Goal: Task Accomplishment & Management: Manage account settings

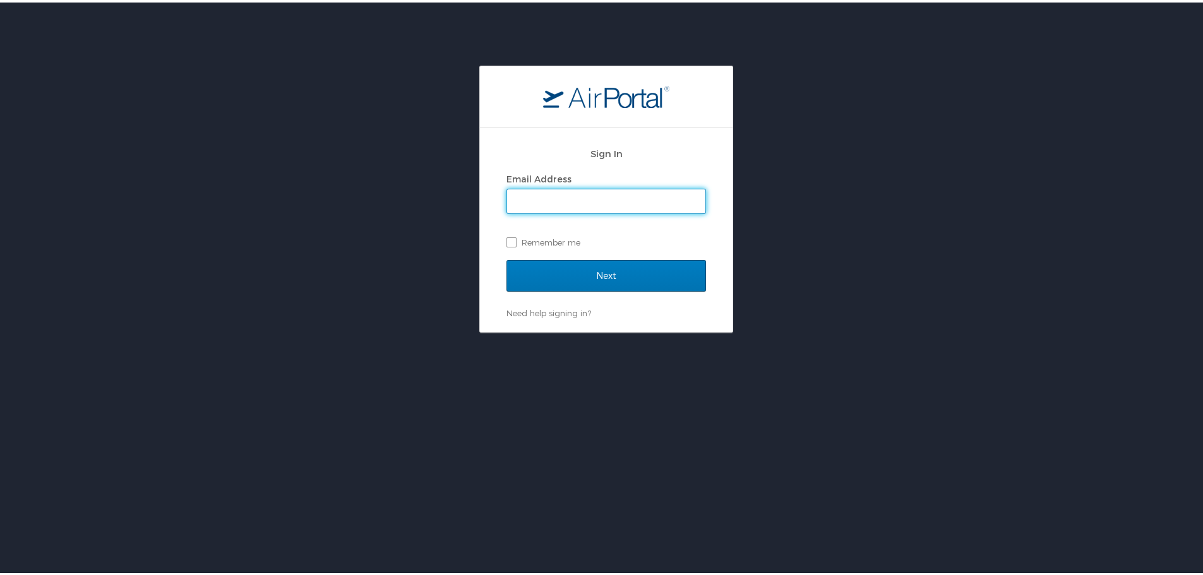
click at [582, 202] on input "Email Address" at bounding box center [606, 199] width 198 height 24
click at [527, 200] on input "Email Address" at bounding box center [606, 199] width 198 height 24
click at [577, 202] on input "Email Address" at bounding box center [606, 199] width 198 height 24
type input "Kalloway.massa@goosehead.com"
click at [506, 244] on label "Remember me" at bounding box center [606, 239] width 200 height 19
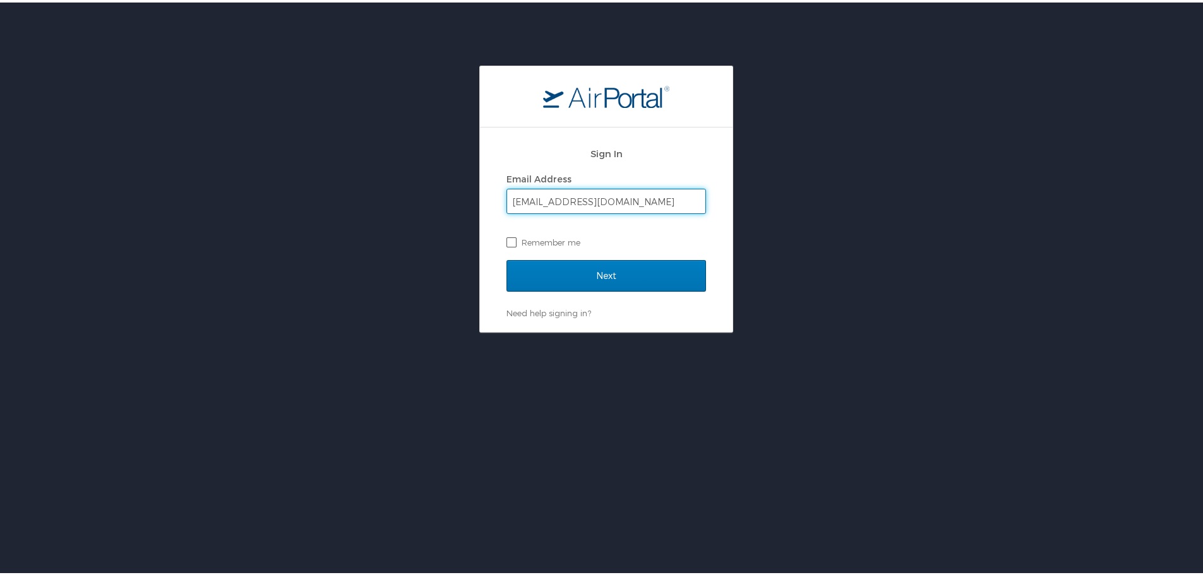
click at [506, 243] on input "Remember me" at bounding box center [510, 239] width 8 height 8
checkbox input "true"
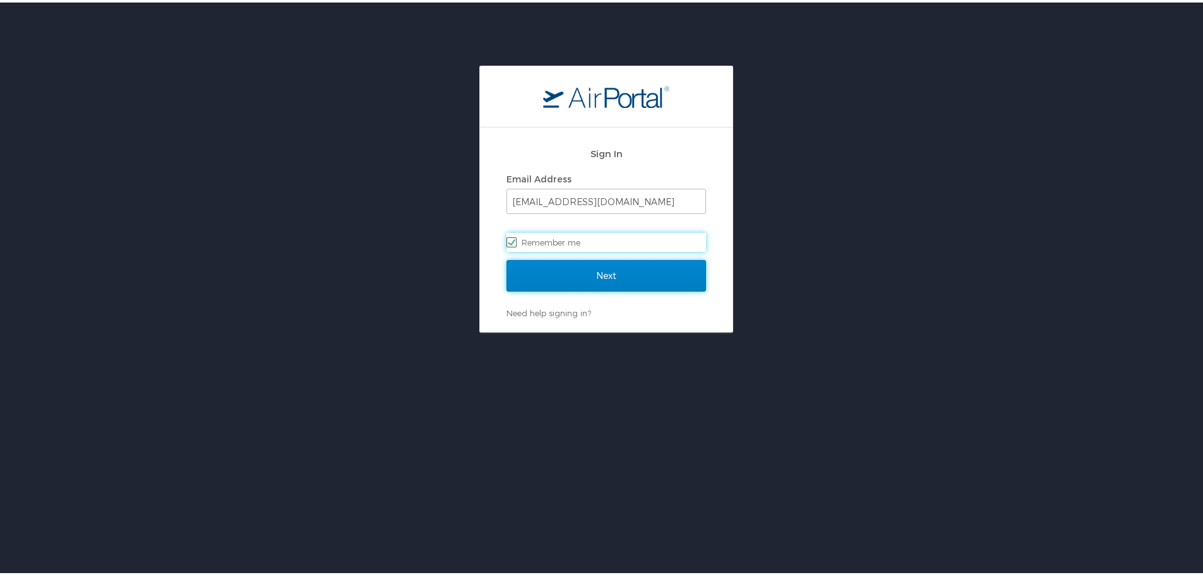
click at [539, 275] on input "Next" at bounding box center [606, 274] width 200 height 32
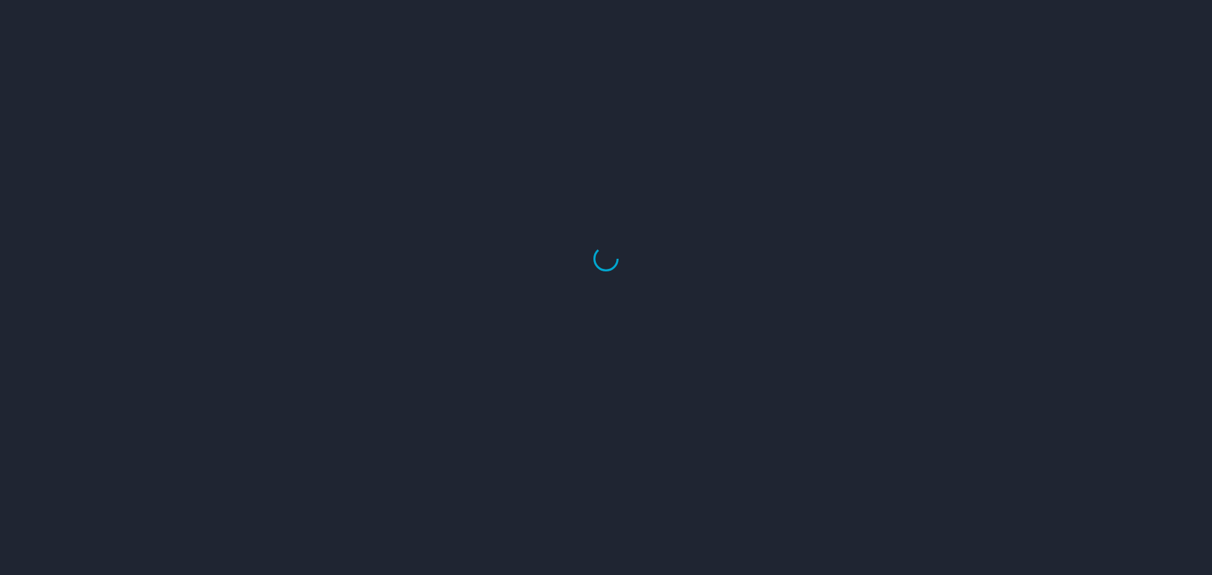
select select "US"
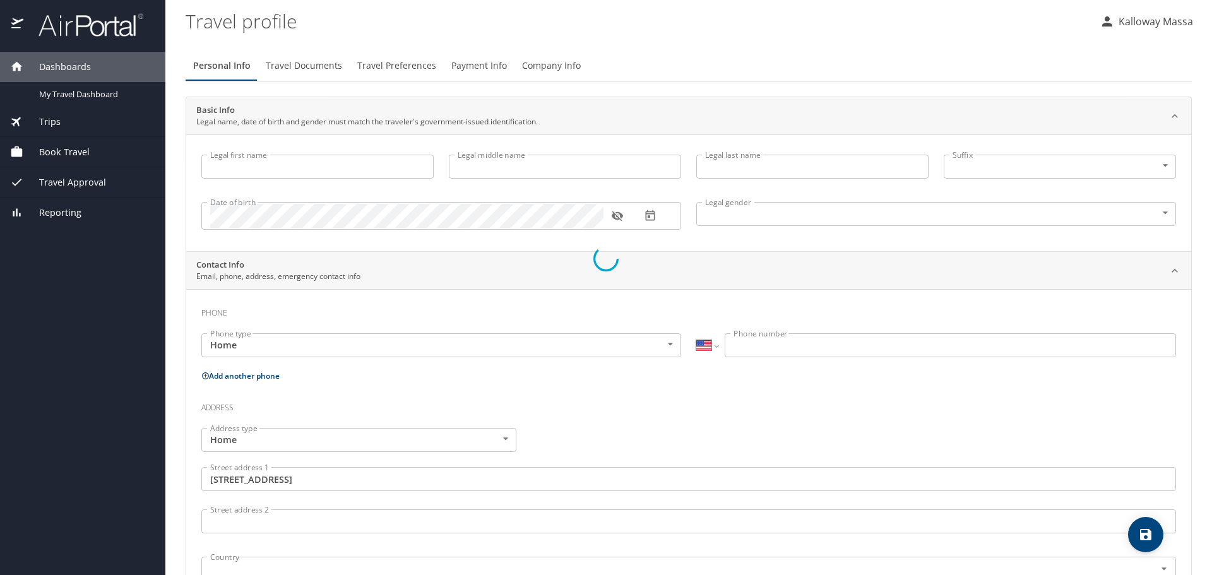
type input "Kalloway"
type input "Hudson"
type input "Massa"
type input "Female"
type input "Bobby"
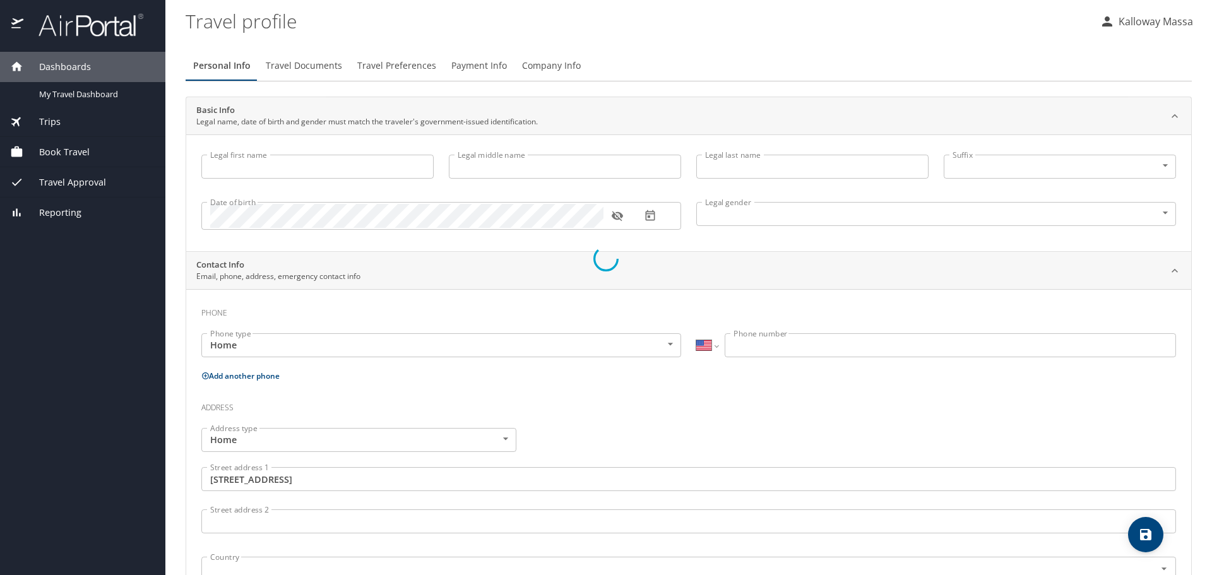
type input "Massa"
type input "(972) 841-3771"
type input "United States of America"
type input "Texas"
type input "United States of America"
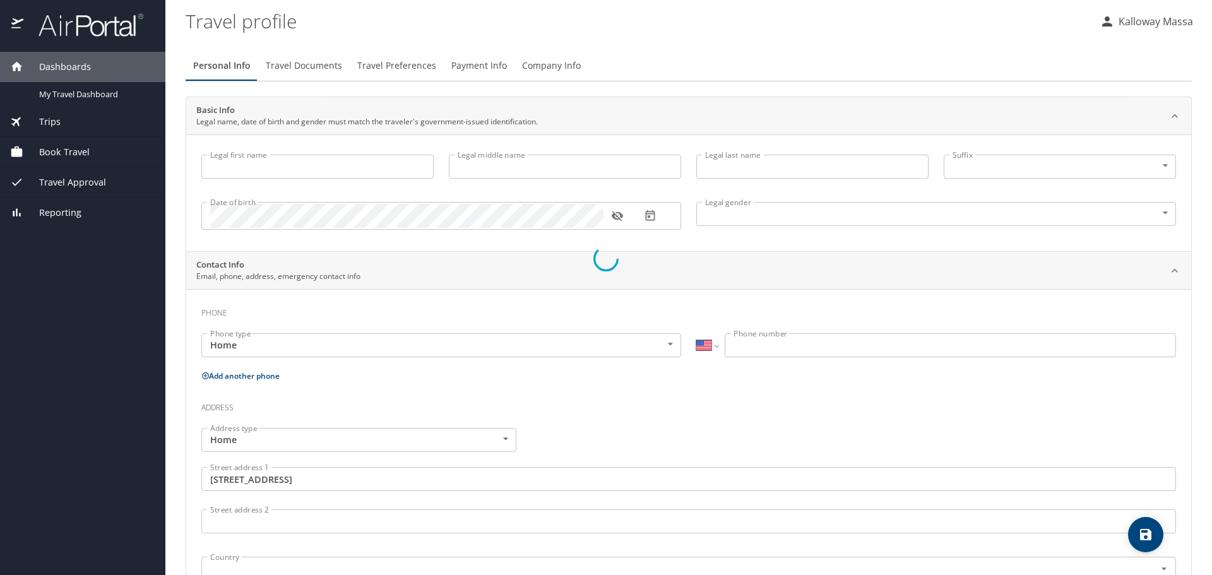
type input "Texas"
select select "US"
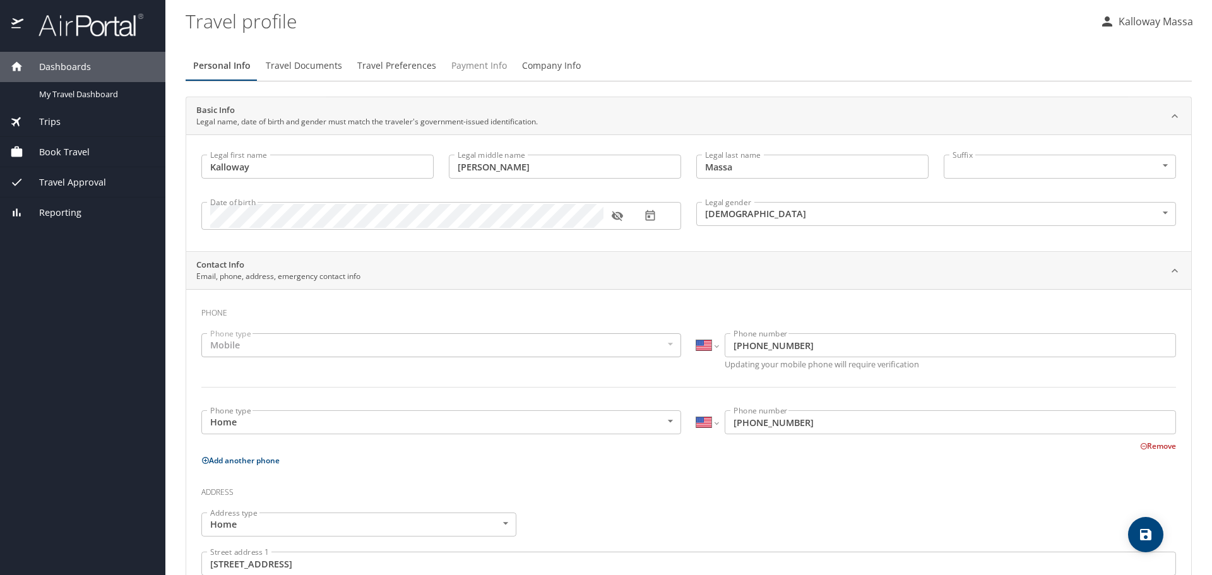
click at [497, 64] on span "Payment Info" at bounding box center [480, 66] width 56 height 16
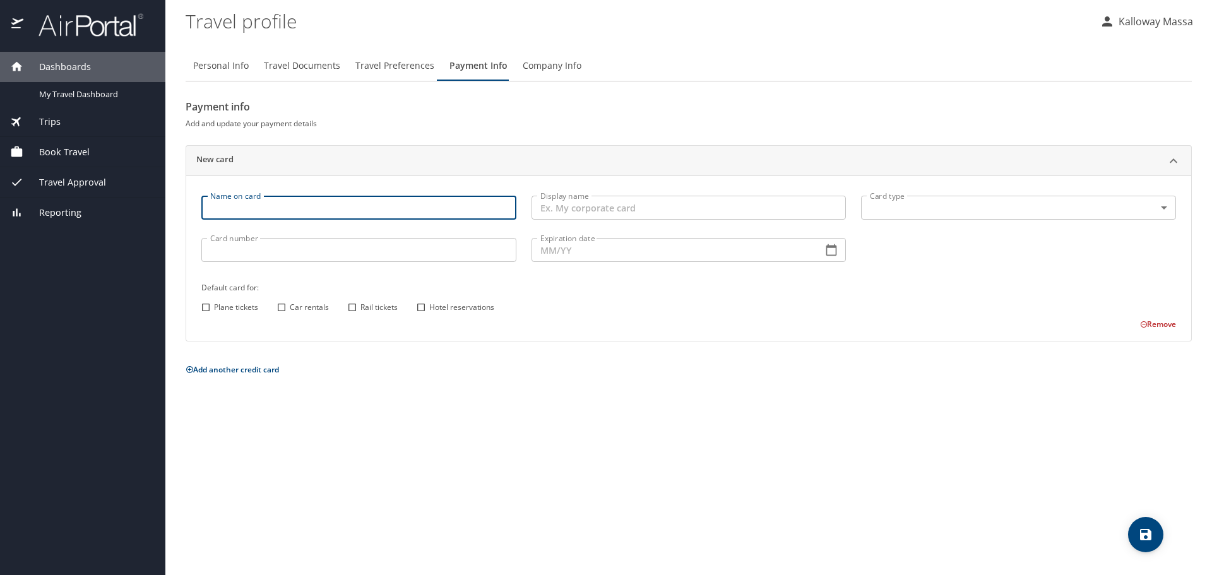
click at [278, 201] on input "Name on card" at bounding box center [358, 208] width 315 height 24
click at [263, 208] on input "Name on card" at bounding box center [358, 208] width 315 height 24
type input "Kalloway Hudson"
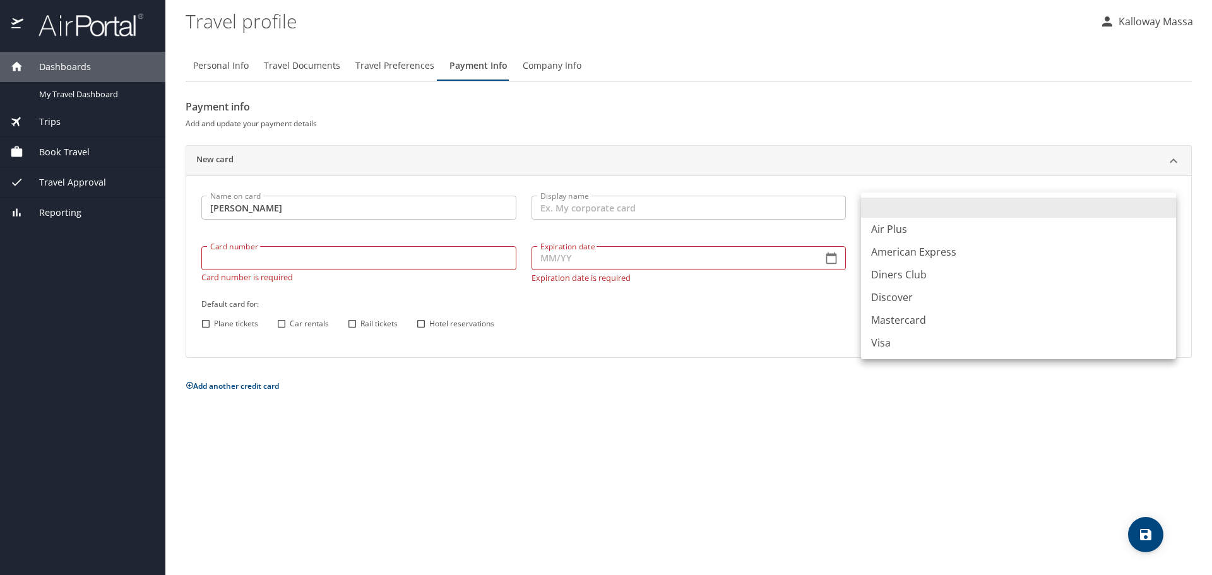
click at [927, 198] on body "Dashboards My Travel Dashboard Trips Current / Future Trips Past Trips Trips Mi…" at bounding box center [606, 287] width 1212 height 575
click at [897, 342] on li "Visa" at bounding box center [1018, 343] width 315 height 23
type input "VI"
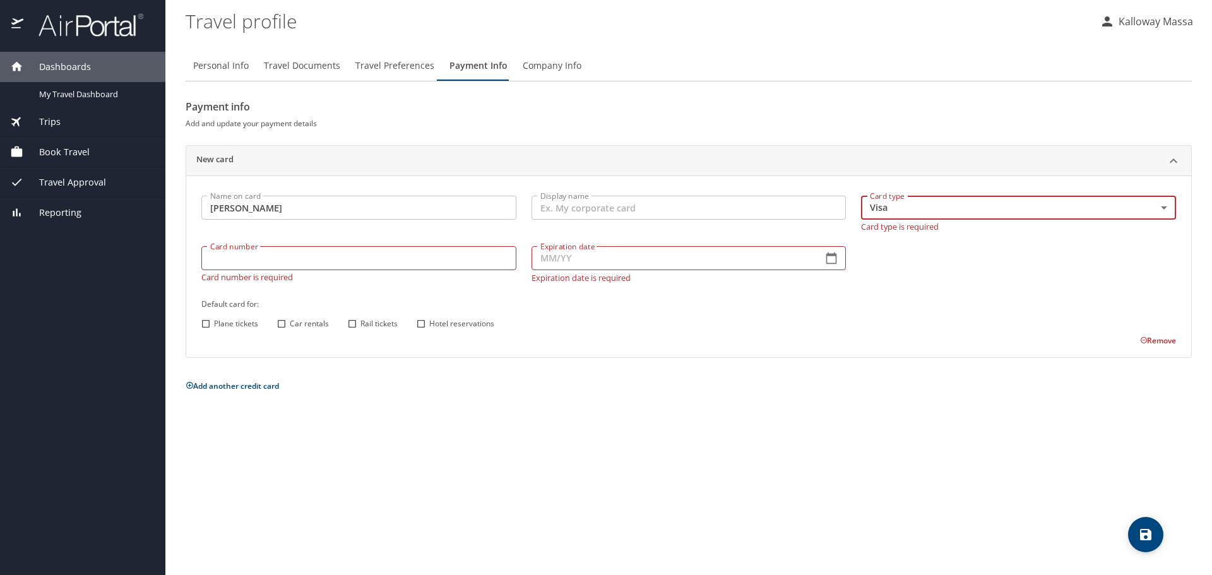
click at [330, 258] on input "Card number" at bounding box center [358, 258] width 315 height 24
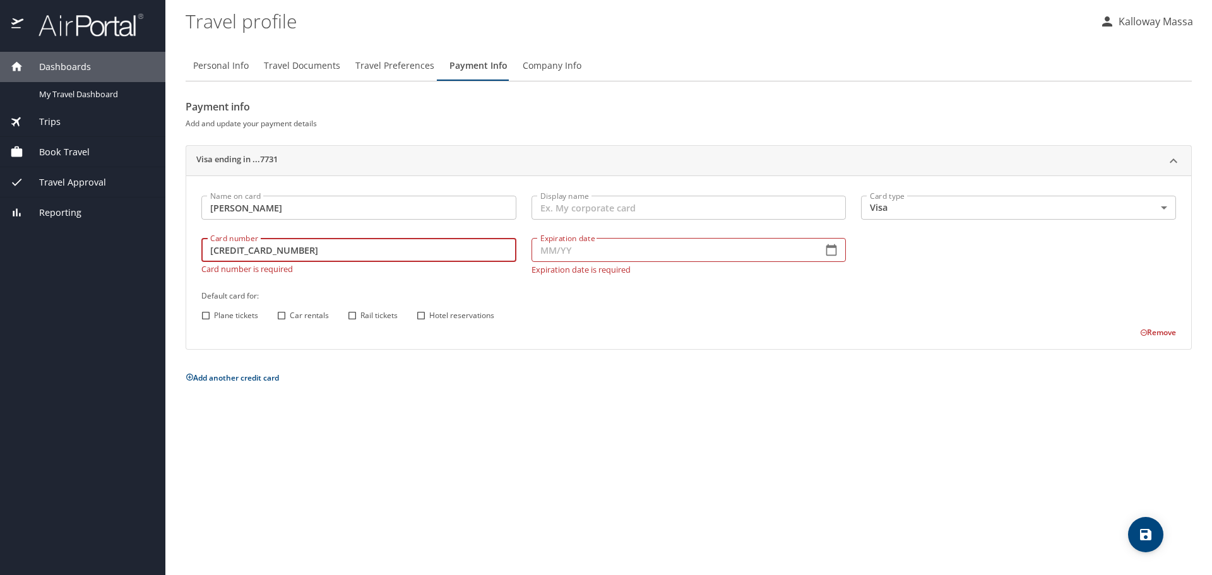
type input "4147202768927731"
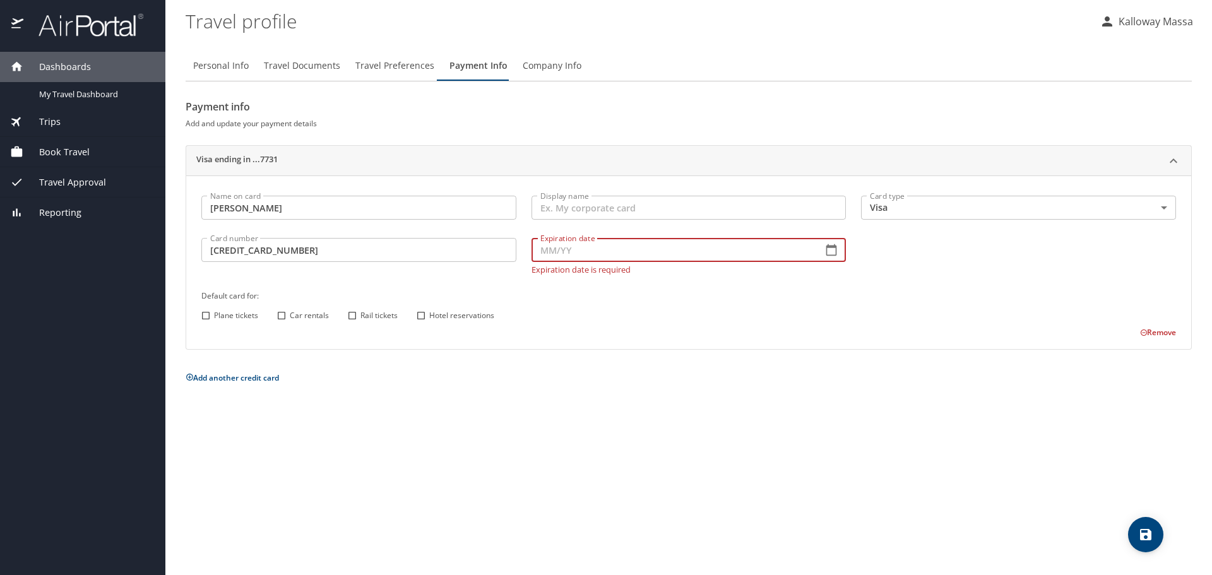
click at [578, 254] on input "Expiration date" at bounding box center [673, 250] width 282 height 24
type input "08/30"
click at [208, 316] on input "Plane tickets" at bounding box center [206, 316] width 16 height 16
checkbox input "true"
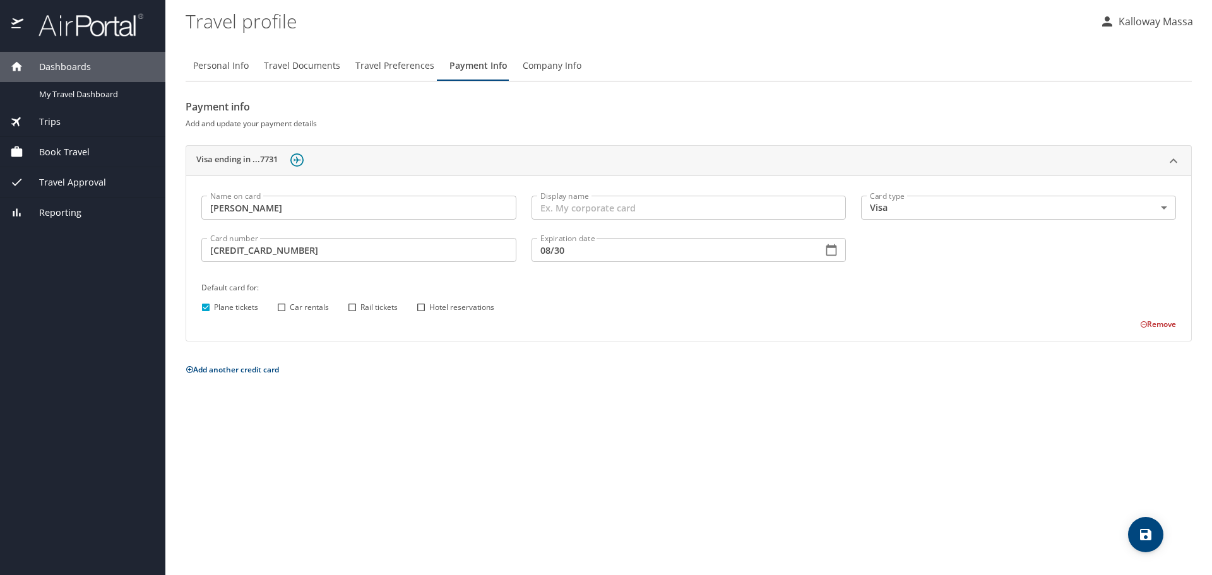
click at [277, 311] on input "Car rentals" at bounding box center [281, 307] width 16 height 16
click at [284, 309] on input "Car rentals" at bounding box center [281, 307] width 16 height 16
checkbox input "true"
click at [357, 311] on input "Rail tickets" at bounding box center [352, 307] width 16 height 16
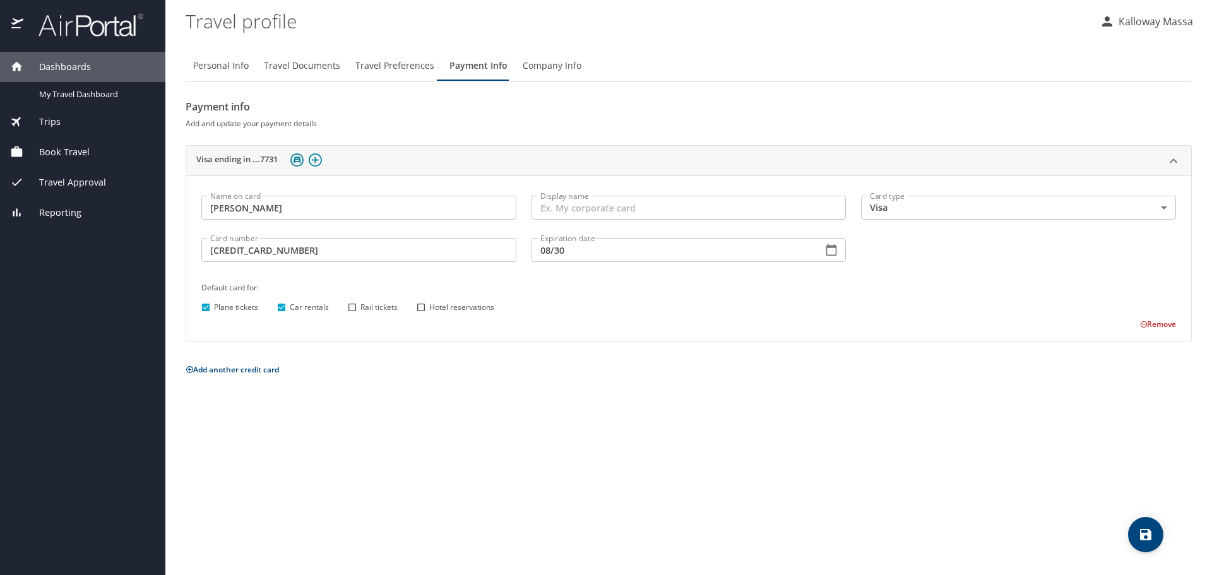
checkbox input "true"
click at [421, 308] on input "Hotel reservations" at bounding box center [421, 307] width 16 height 16
checkbox input "true"
click at [1143, 534] on icon "save" at bounding box center [1145, 534] width 11 height 11
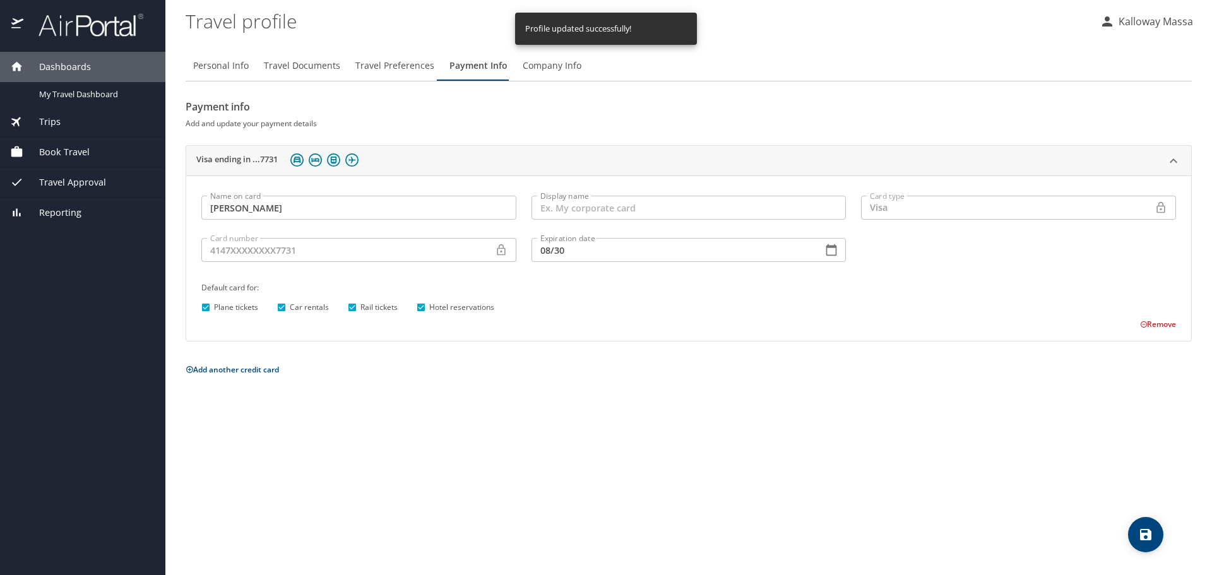
click at [77, 148] on span "Book Travel" at bounding box center [56, 152] width 66 height 14
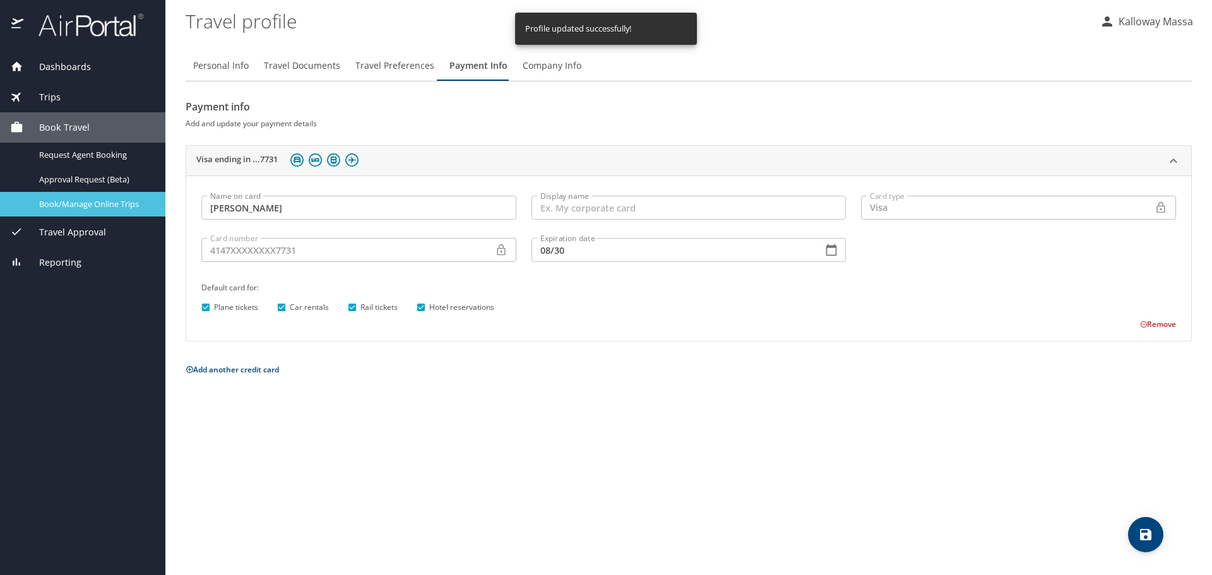
click at [88, 208] on span "Book/Manage Online Trips" at bounding box center [94, 204] width 111 height 12
click at [66, 88] on div "Trips" at bounding box center [82, 97] width 165 height 30
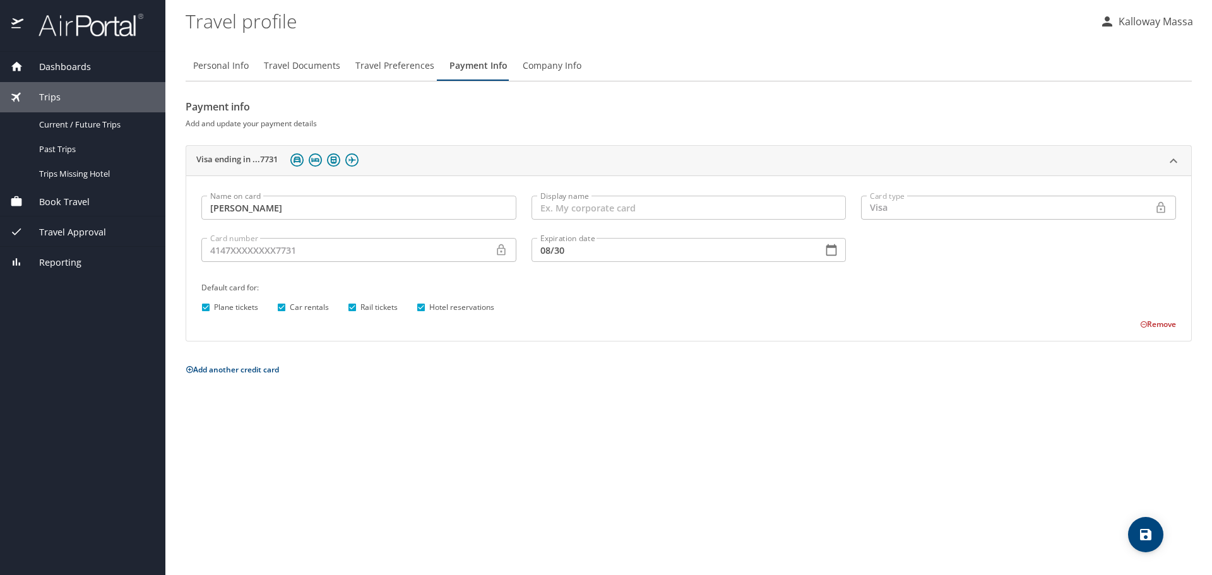
click at [1165, 21] on p "Kalloway Massa" at bounding box center [1154, 21] width 78 height 15
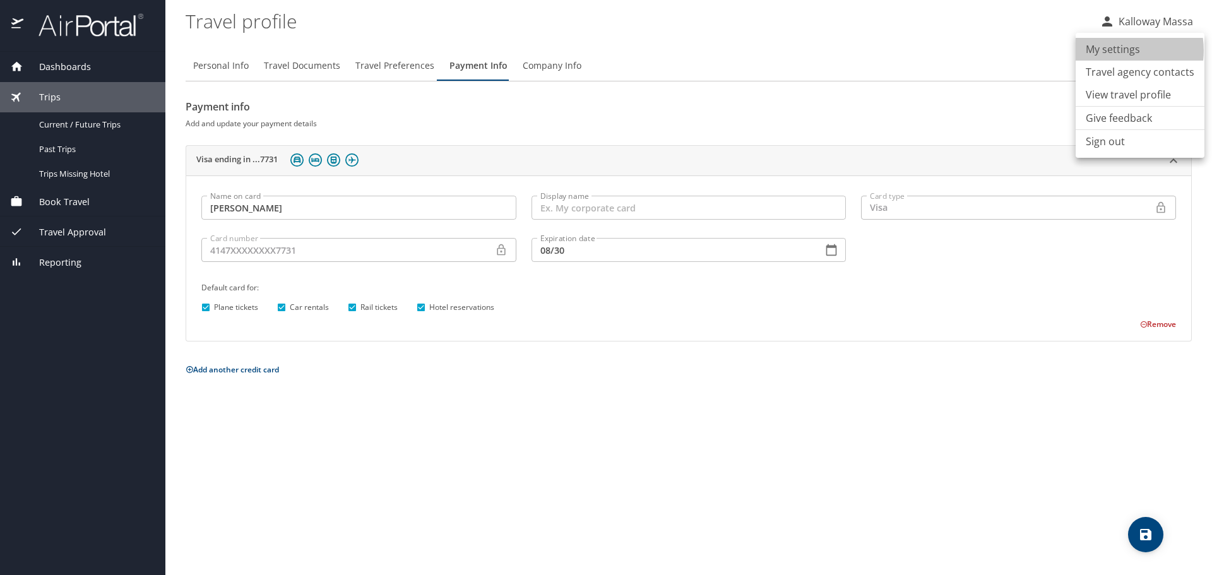
click at [1117, 51] on li "My settings" at bounding box center [1140, 49] width 129 height 23
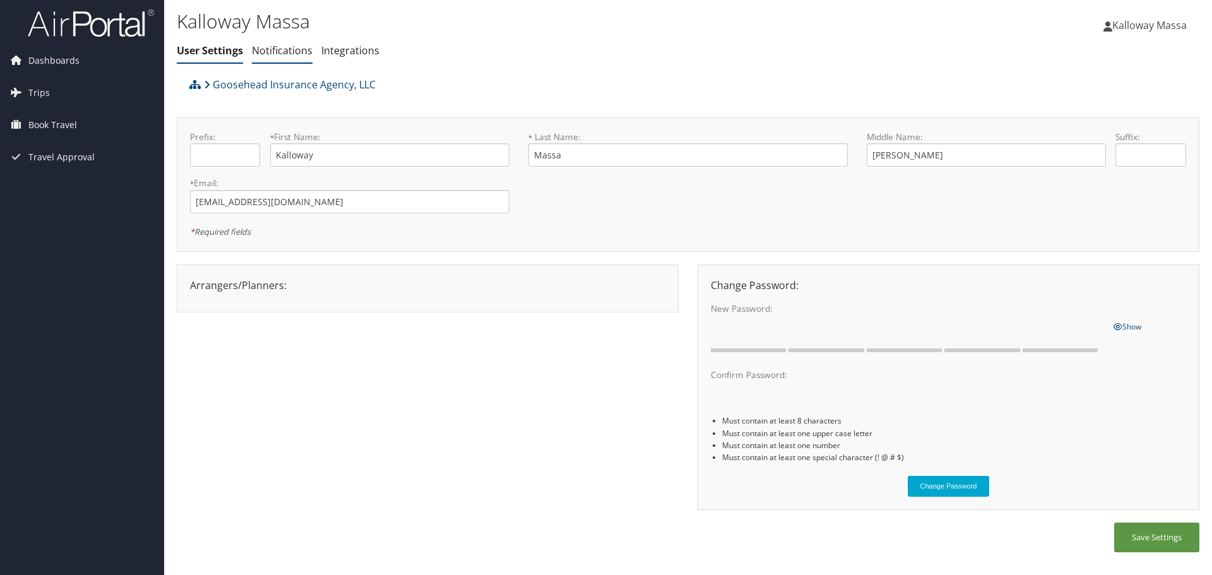
click at [287, 41] on li "Notifications" at bounding box center [282, 51] width 61 height 23
click at [295, 47] on link "Notifications" at bounding box center [282, 51] width 61 height 14
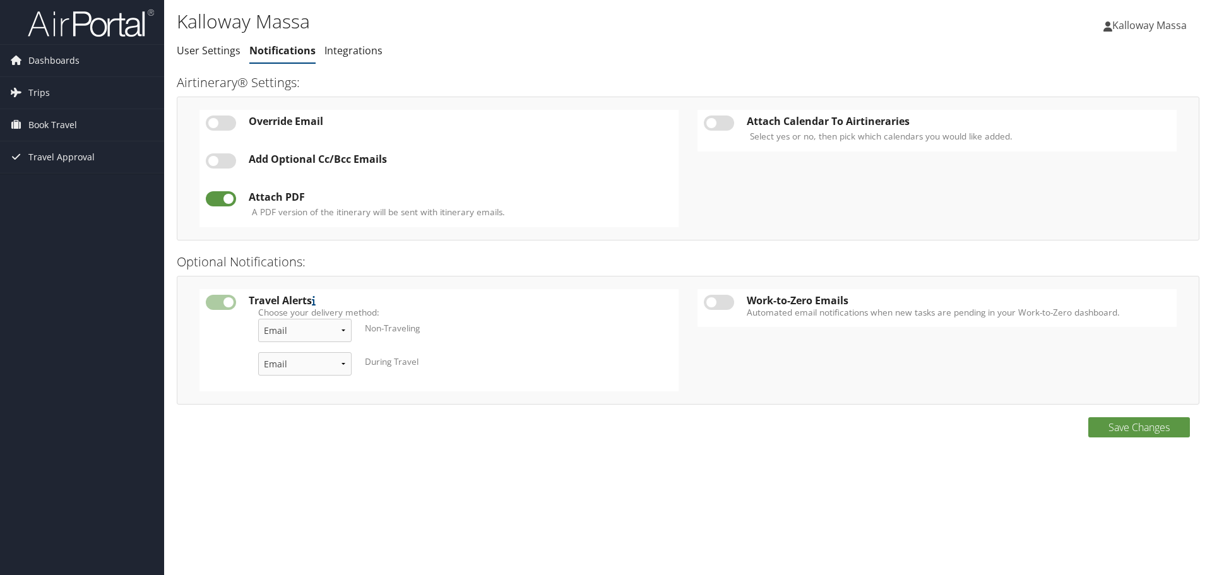
click at [227, 305] on td at bounding box center [221, 340] width 43 height 102
click at [308, 338] on select "Email & Text Text Email" at bounding box center [304, 330] width 93 height 23
click at [258, 319] on select "Email & Text Text Email" at bounding box center [304, 330] width 93 height 23
click at [311, 332] on select "Email & Text Text Email" at bounding box center [304, 330] width 93 height 23
select select "4"
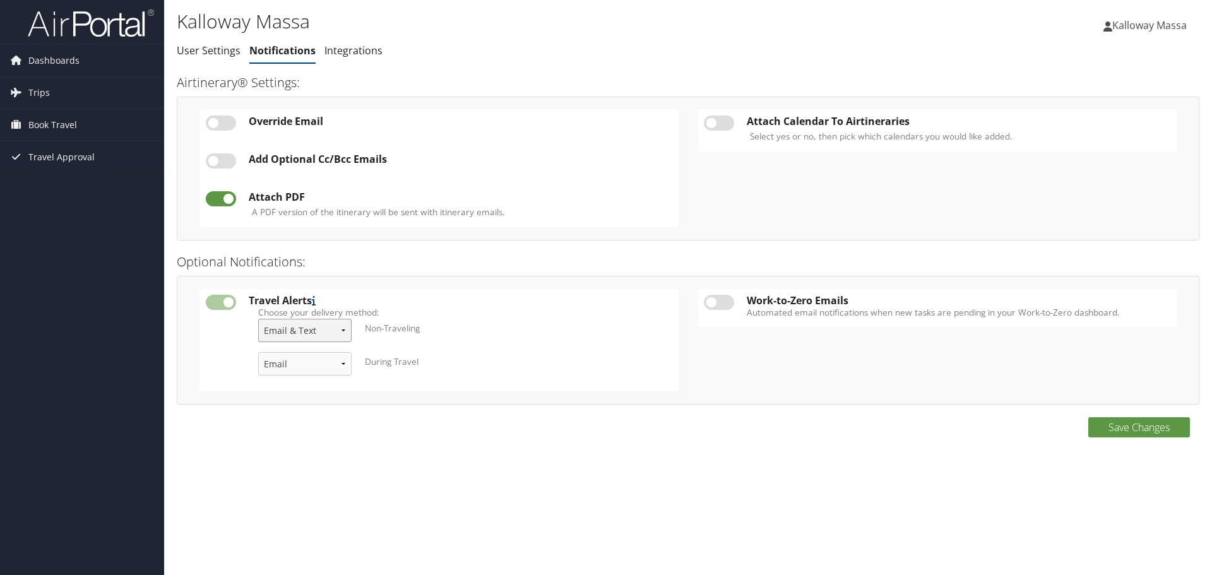
click at [258, 319] on select "Email & Text Text Email" at bounding box center [304, 330] width 93 height 23
click at [310, 362] on select "Email & Text Text Email" at bounding box center [304, 363] width 93 height 23
select select "4"
click at [258, 352] on select "Email & Text Text Email" at bounding box center [304, 363] width 93 height 23
click at [720, 304] on label at bounding box center [719, 302] width 30 height 15
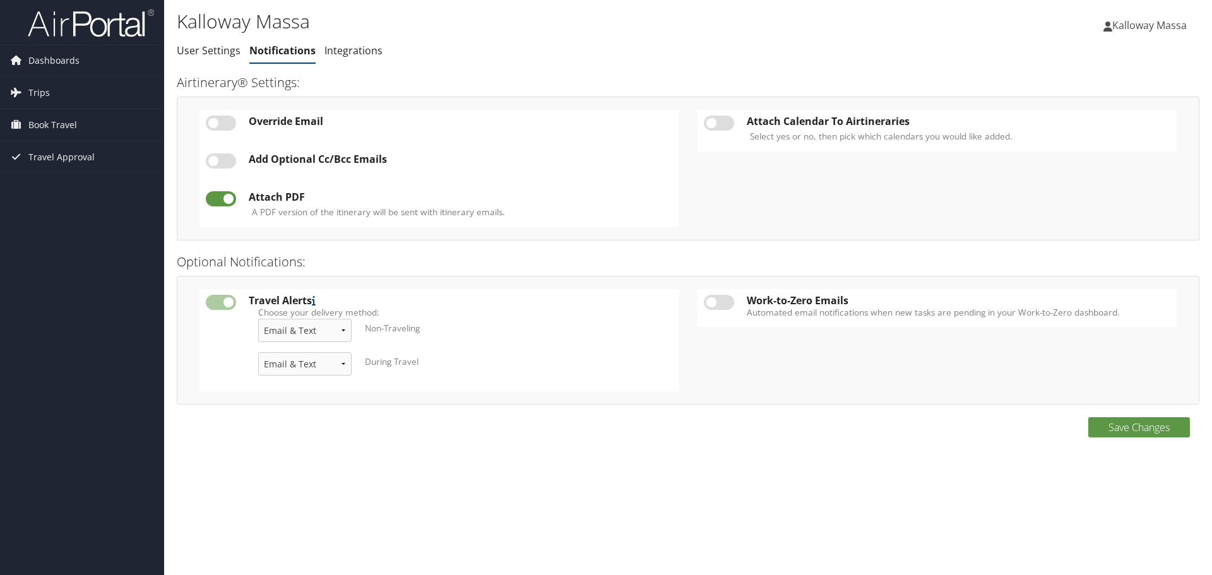
click at [719, 304] on input "checkbox" at bounding box center [714, 305] width 8 height 8
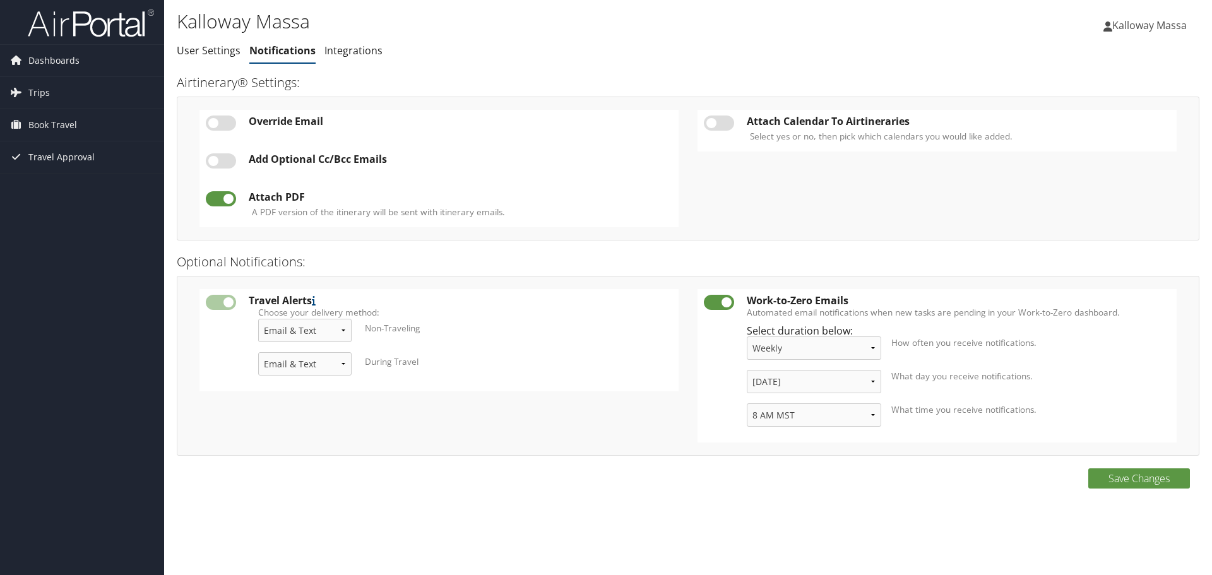
click at [720, 304] on label at bounding box center [719, 302] width 30 height 15
click at [719, 304] on input "checkbox" at bounding box center [714, 305] width 8 height 8
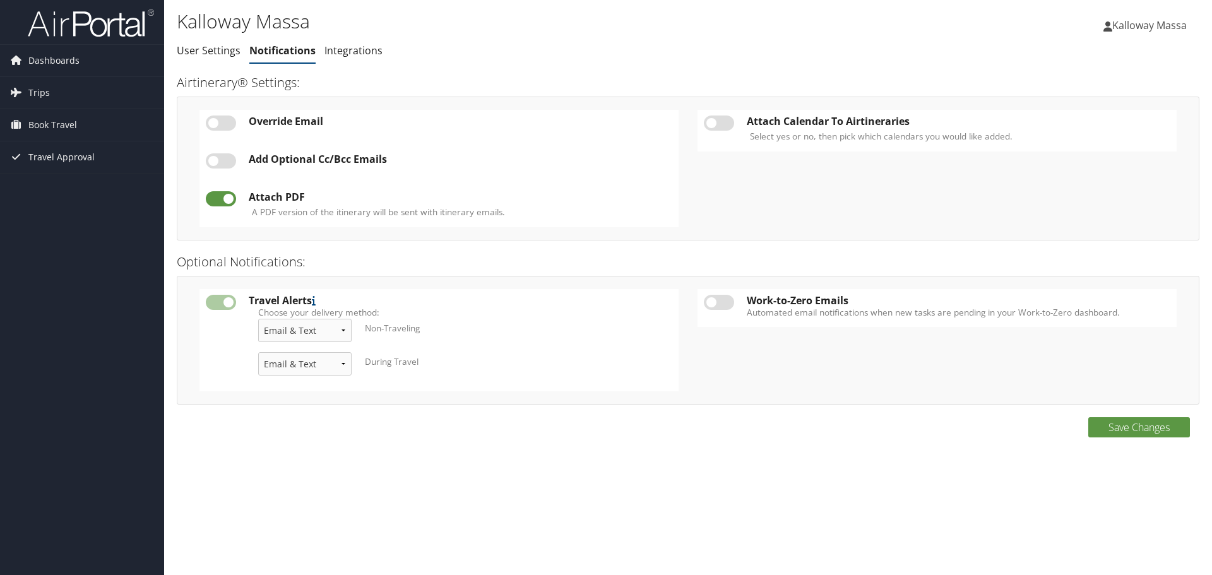
click at [720, 304] on label at bounding box center [719, 302] width 30 height 15
click at [719, 304] on input "checkbox" at bounding box center [714, 305] width 8 height 8
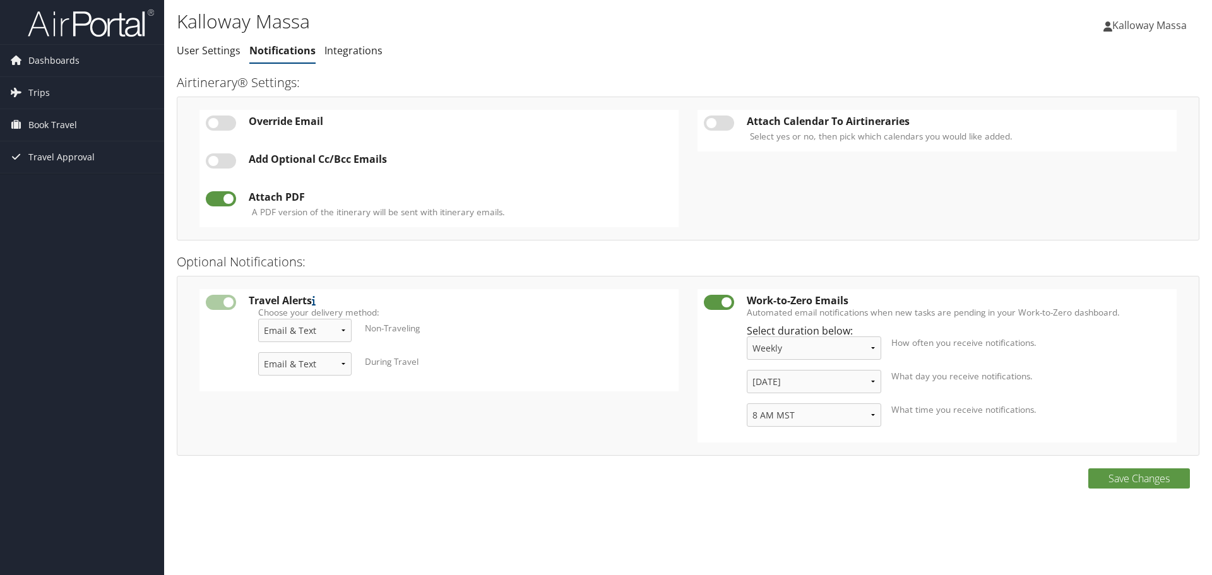
click at [720, 304] on label at bounding box center [719, 302] width 30 height 15
click at [719, 304] on input "checkbox" at bounding box center [714, 305] width 8 height 8
checkbox input "false"
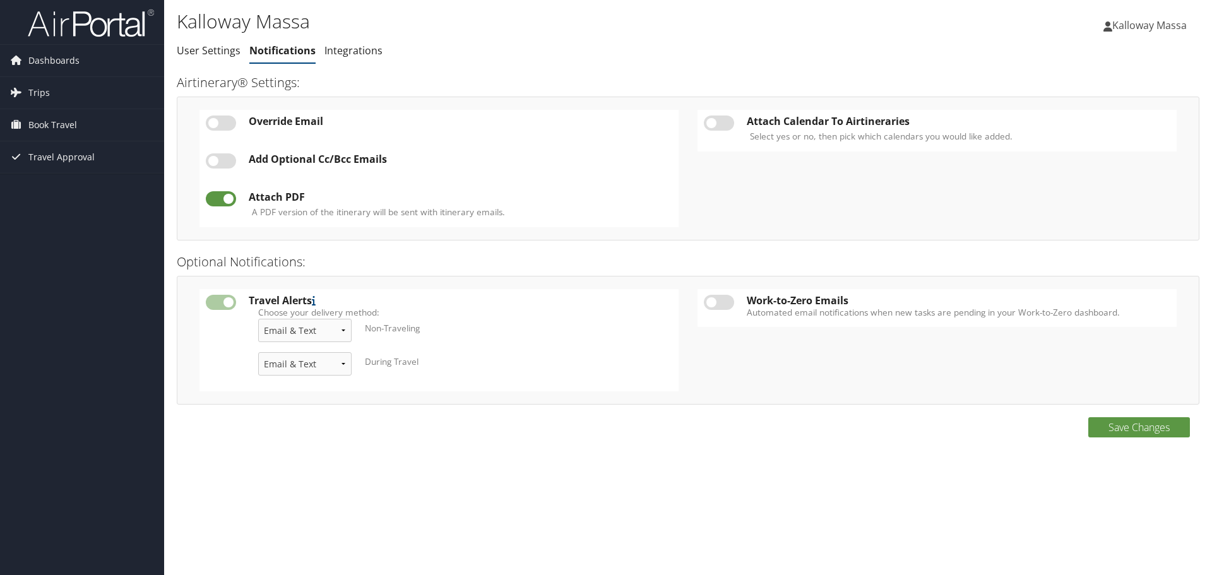
click at [719, 126] on label at bounding box center [719, 123] width 30 height 15
click at [719, 126] on input "checkbox" at bounding box center [714, 125] width 8 height 8
checkbox input "true"
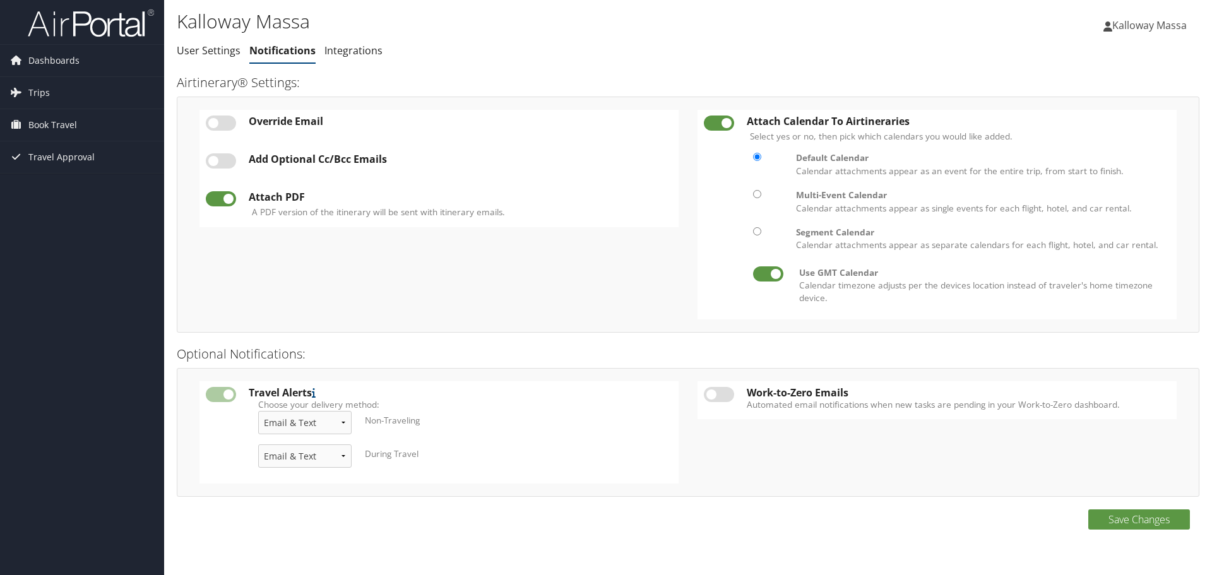
click at [220, 395] on td at bounding box center [221, 432] width 43 height 102
click at [58, 58] on span "Dashboards" at bounding box center [53, 61] width 51 height 32
click at [49, 113] on link "Trips" at bounding box center [82, 112] width 164 height 32
click at [64, 202] on span "Book Travel" at bounding box center [52, 201] width 49 height 32
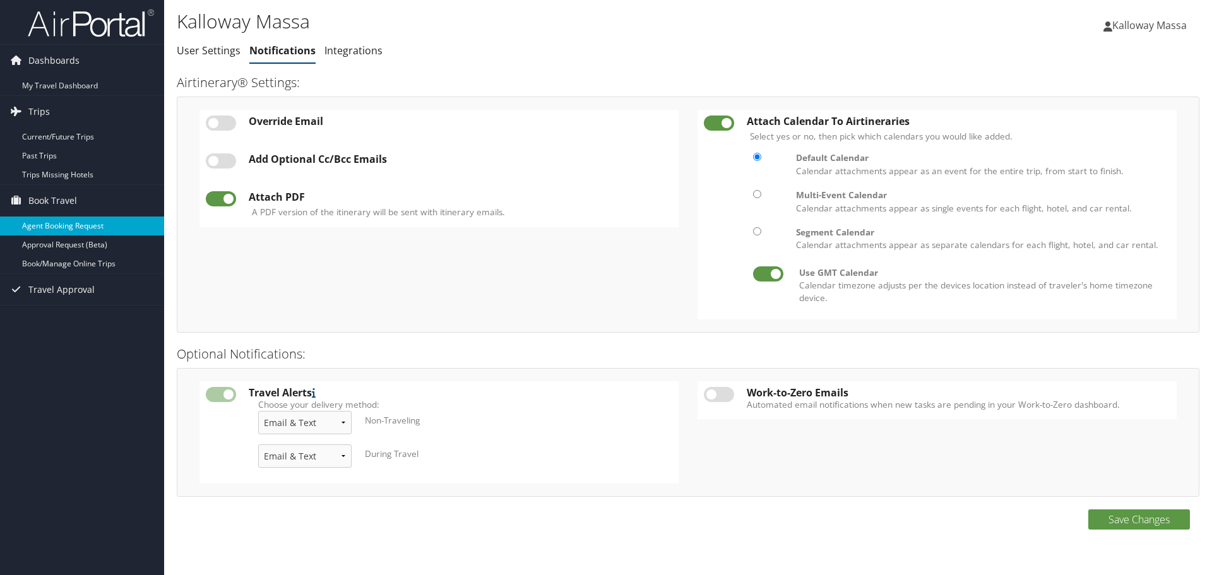
click at [64, 229] on link "Agent Booking Request" at bounding box center [82, 226] width 164 height 19
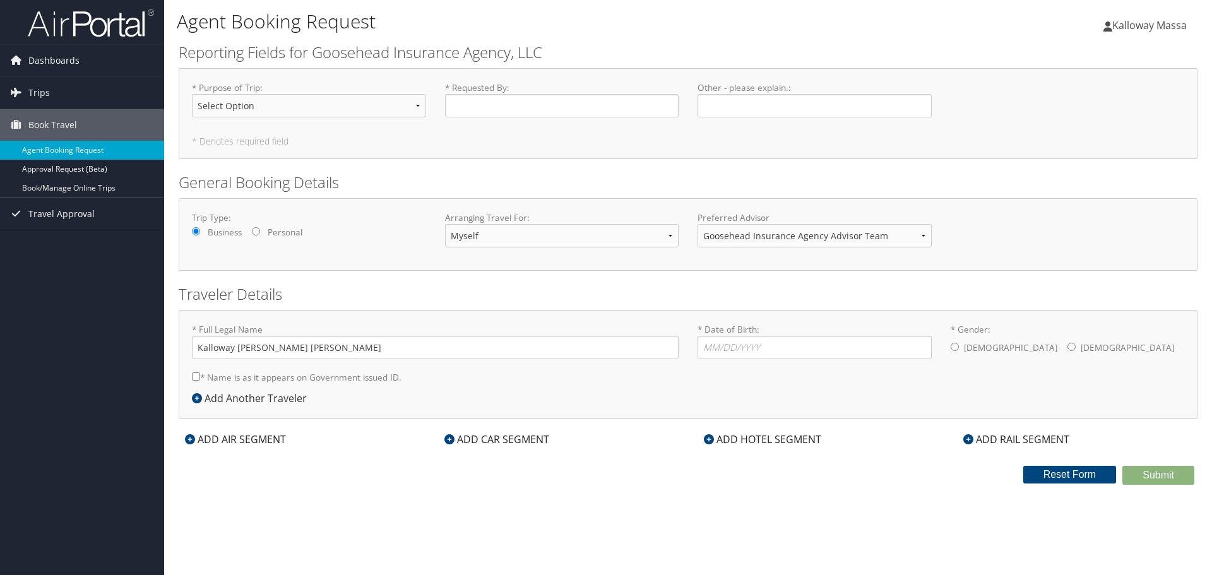
click at [1124, 20] on span "Kalloway Massa" at bounding box center [1150, 25] width 75 height 14
